Goal: Obtain resource: Obtain resource

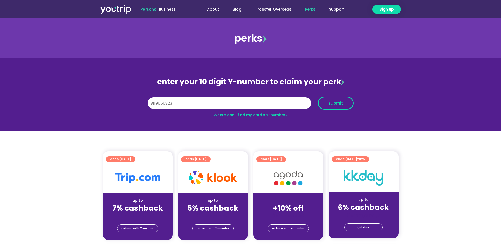
type input "8119656823"
click at [335, 103] on span "submit" at bounding box center [335, 103] width 15 height 4
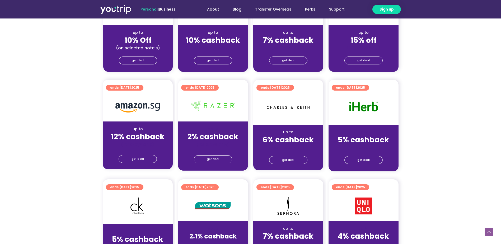
scroll to position [317, 0]
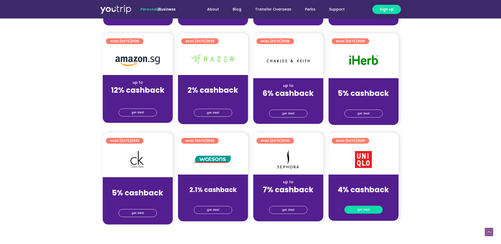
click at [360, 209] on span "get deal" at bounding box center [363, 209] width 12 height 7
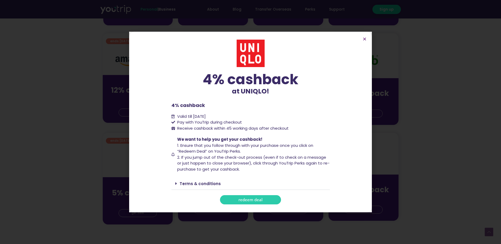
click at [261, 201] on span "redeem deal" at bounding box center [250, 200] width 24 height 4
